Goal: Task Accomplishment & Management: Manage account settings

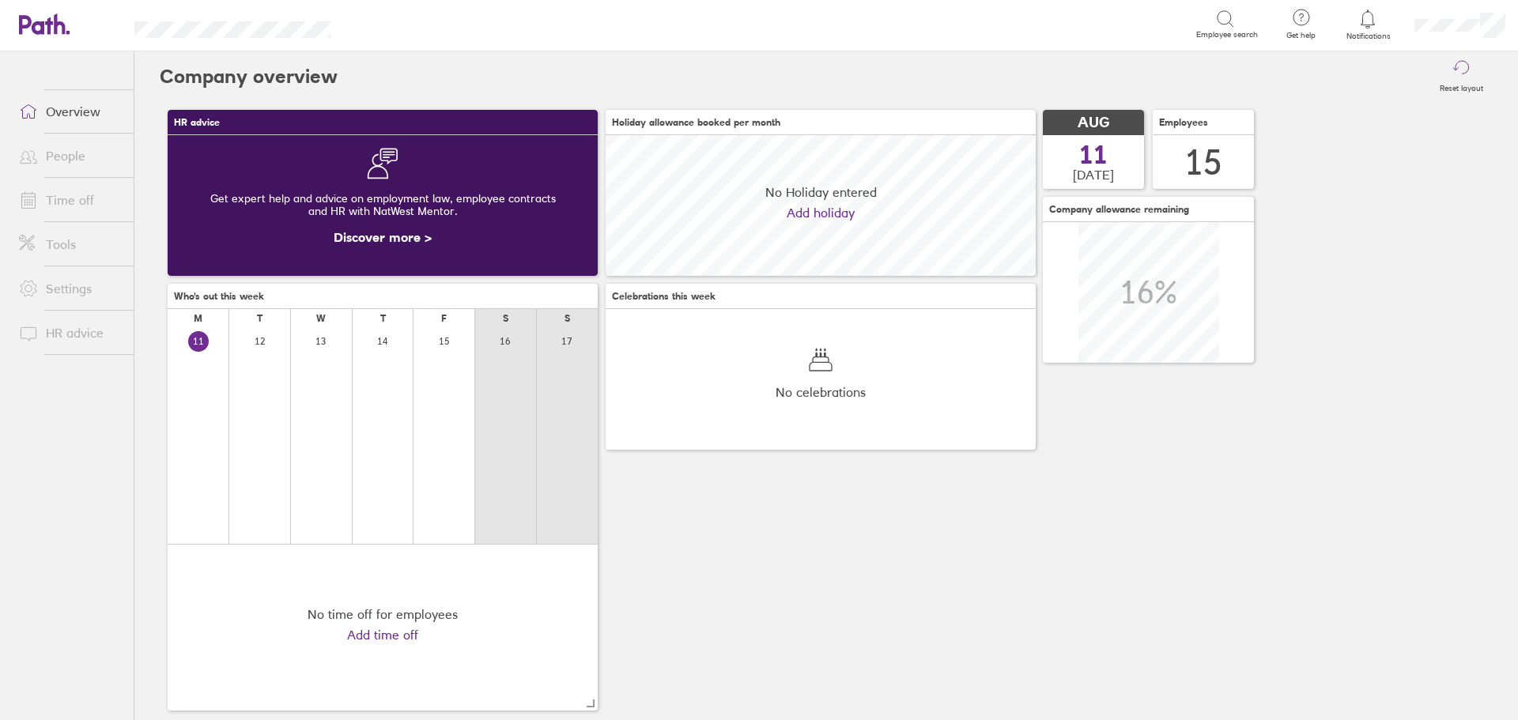
scroll to position [141, 430]
click at [74, 202] on link "Time off" at bounding box center [69, 200] width 127 height 32
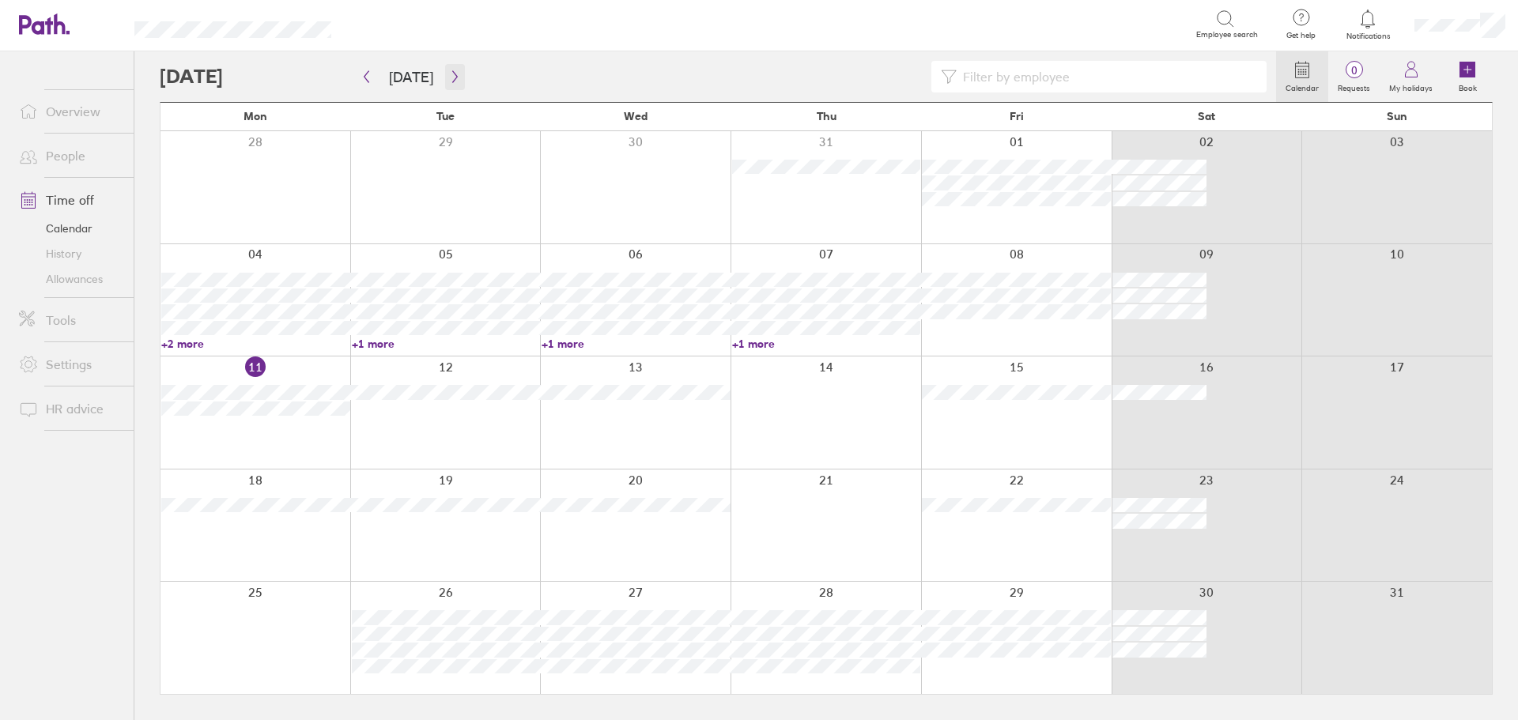
click at [449, 77] on icon "button" at bounding box center [455, 76] width 12 height 13
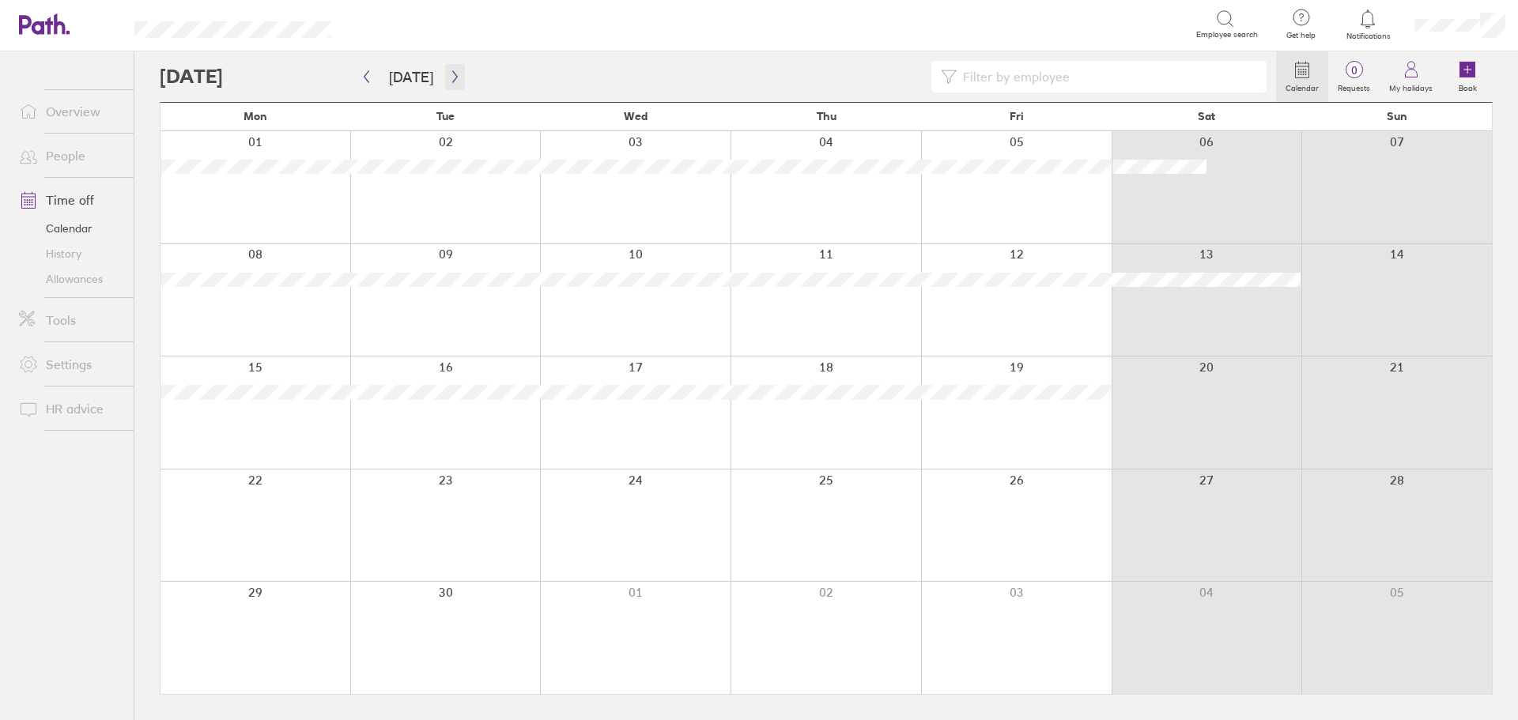
click at [449, 73] on icon "button" at bounding box center [455, 76] width 12 height 13
click at [450, 76] on icon "button" at bounding box center [455, 76] width 12 height 13
click at [450, 70] on button "button" at bounding box center [455, 77] width 20 height 26
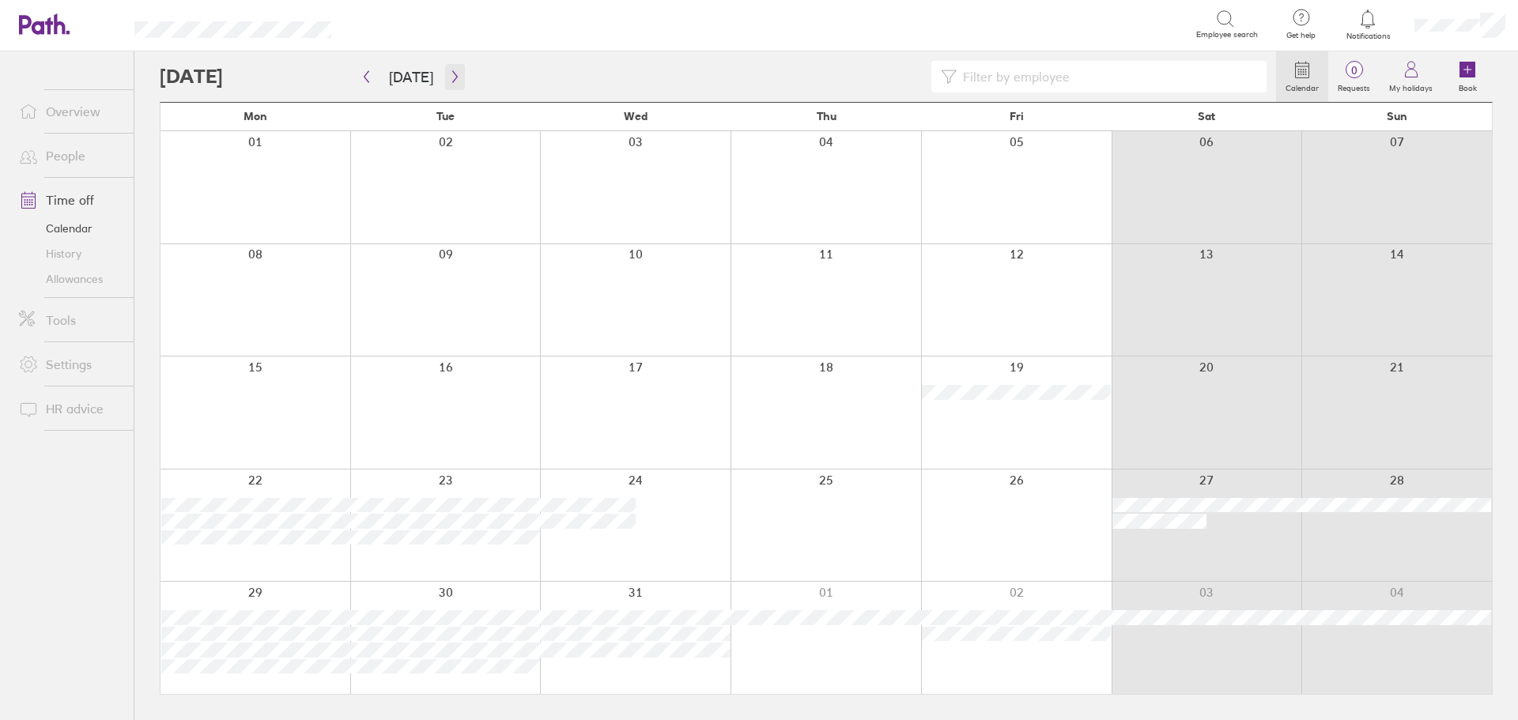
click at [455, 78] on icon "button" at bounding box center [455, 76] width 12 height 13
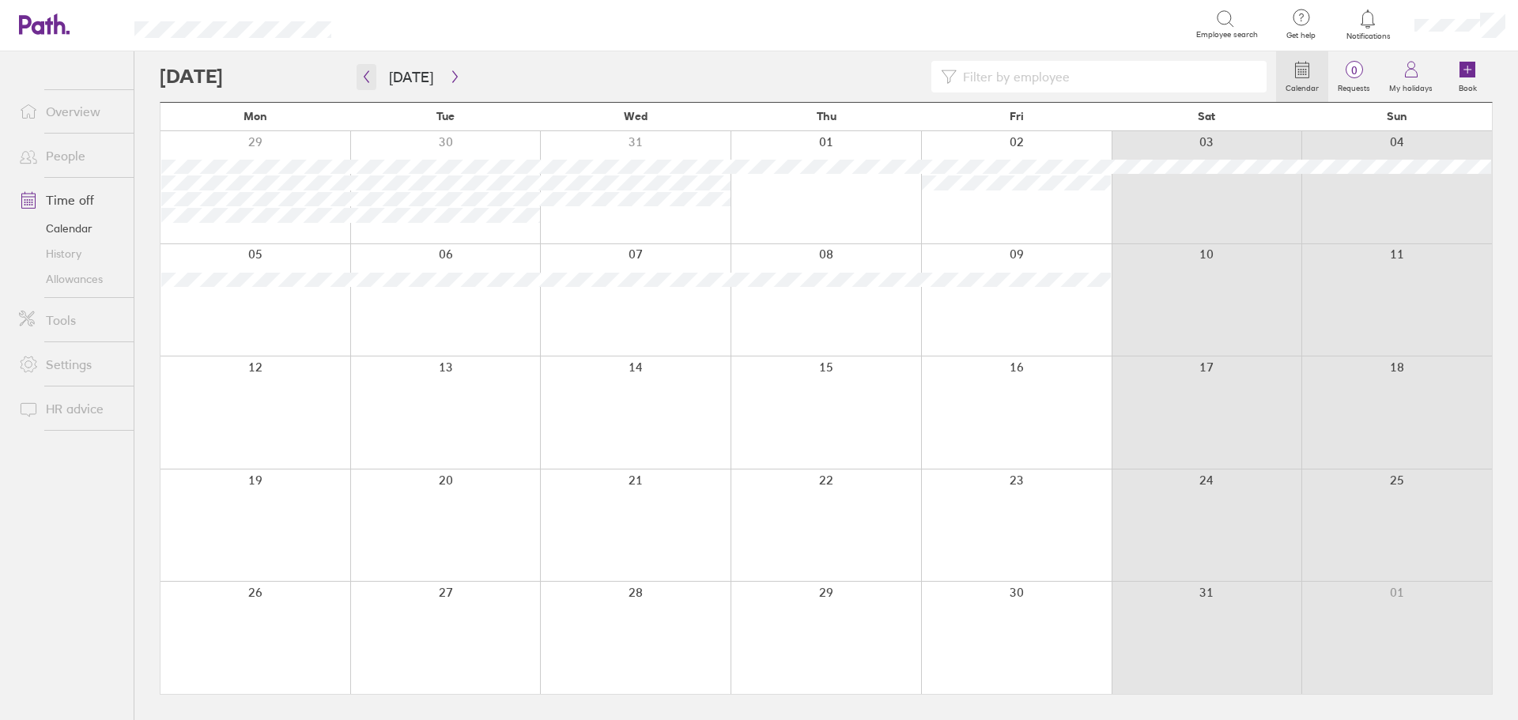
click at [372, 81] on button "button" at bounding box center [367, 77] width 20 height 26
